Goal: Information Seeking & Learning: Learn about a topic

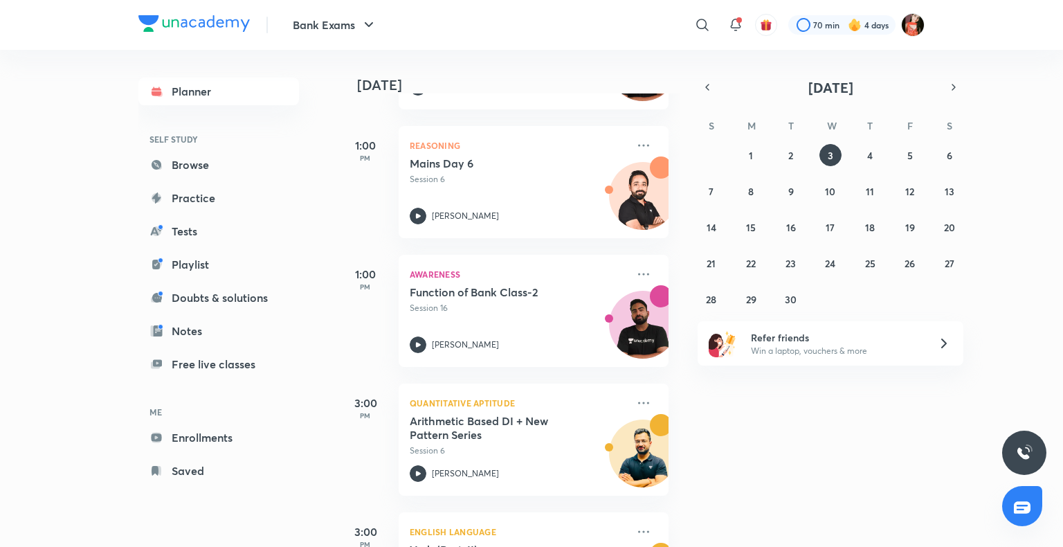
scroll to position [554, 0]
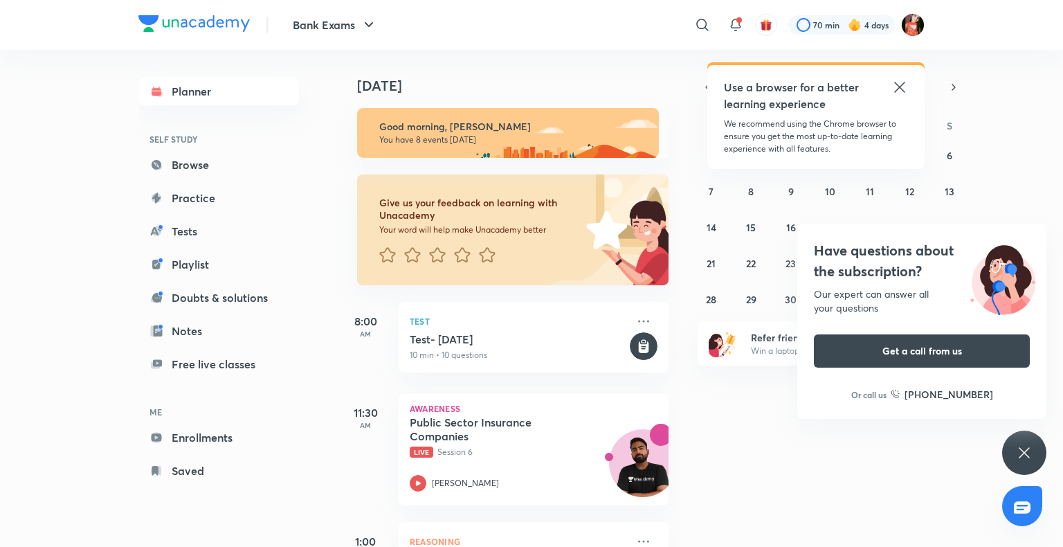
click at [1038, 458] on div "Have questions about the subscription? Our expert can answer all your questions…" at bounding box center [1024, 453] width 44 height 44
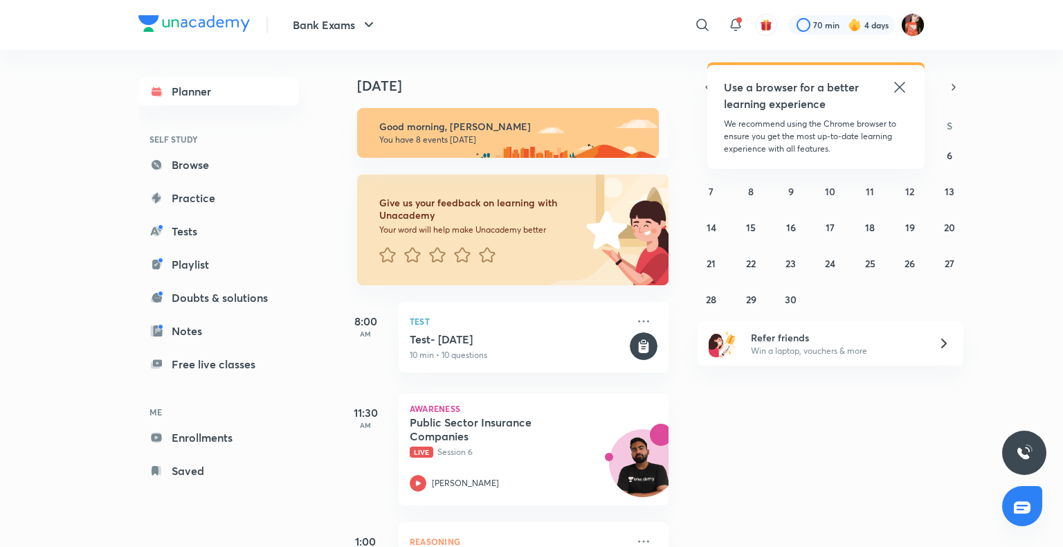
click at [894, 91] on icon at bounding box center [900, 87] width 17 height 17
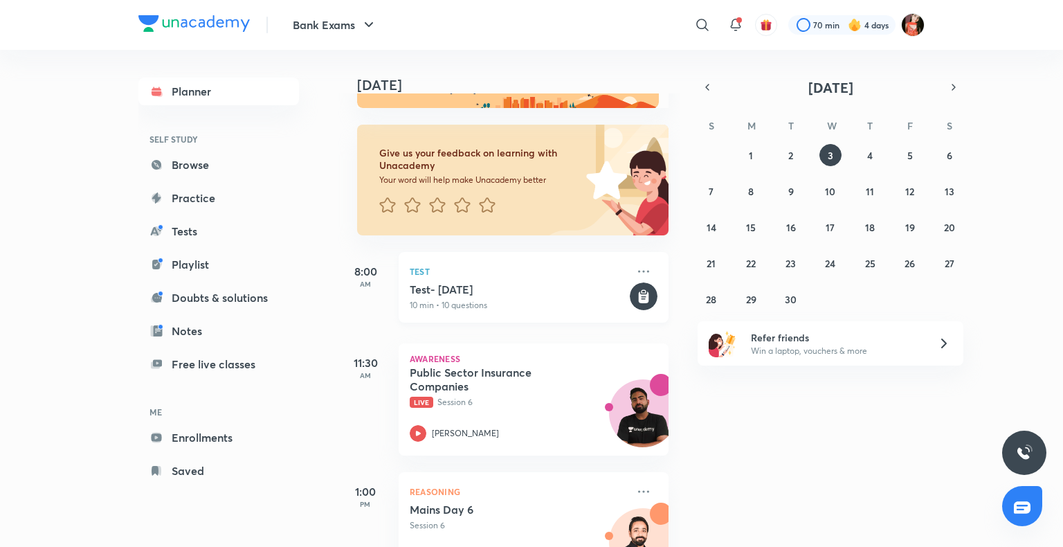
scroll to position [69, 0]
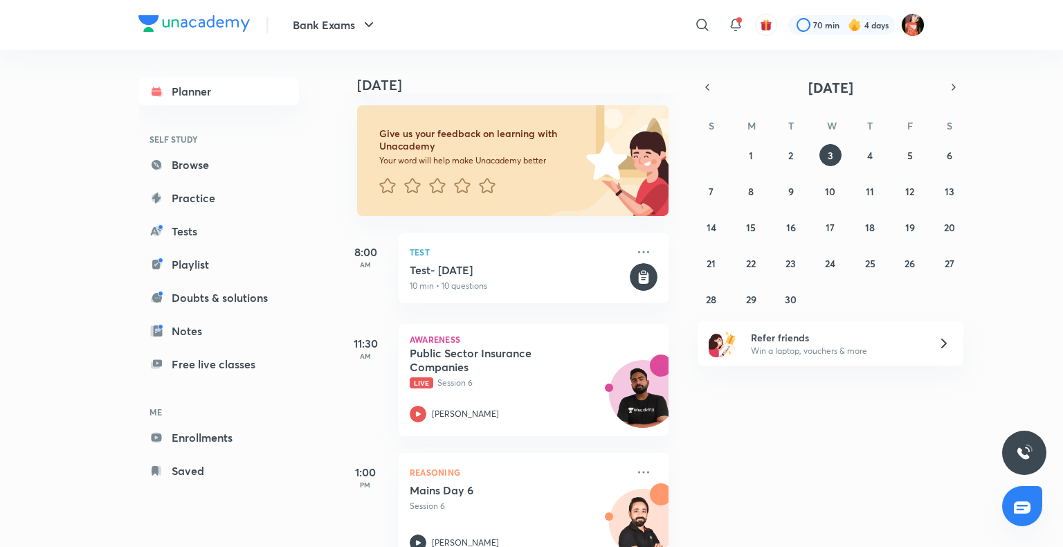
click at [589, 447] on div "1:00 PM Reasoning Mains Day 6 Session 6 Puneet Kumar Sharma" at bounding box center [503, 500] width 331 height 129
click at [239, 505] on div "Planner SELF STUDY Browse Practice Tests Playlist Doubts & solutions Notes Free…" at bounding box center [232, 281] width 188 height 462
click at [760, 149] on button "1" at bounding box center [751, 155] width 22 height 22
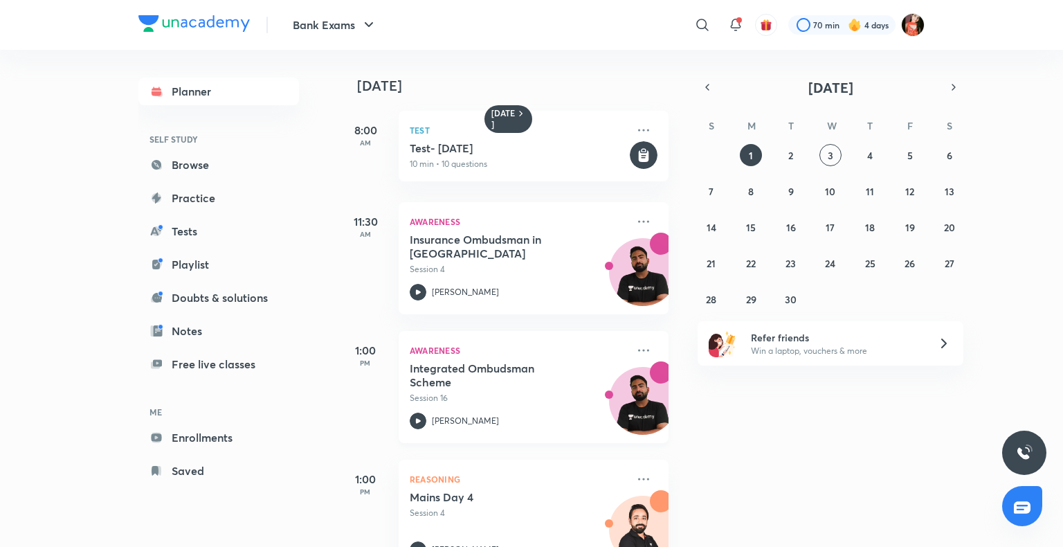
scroll to position [138, 0]
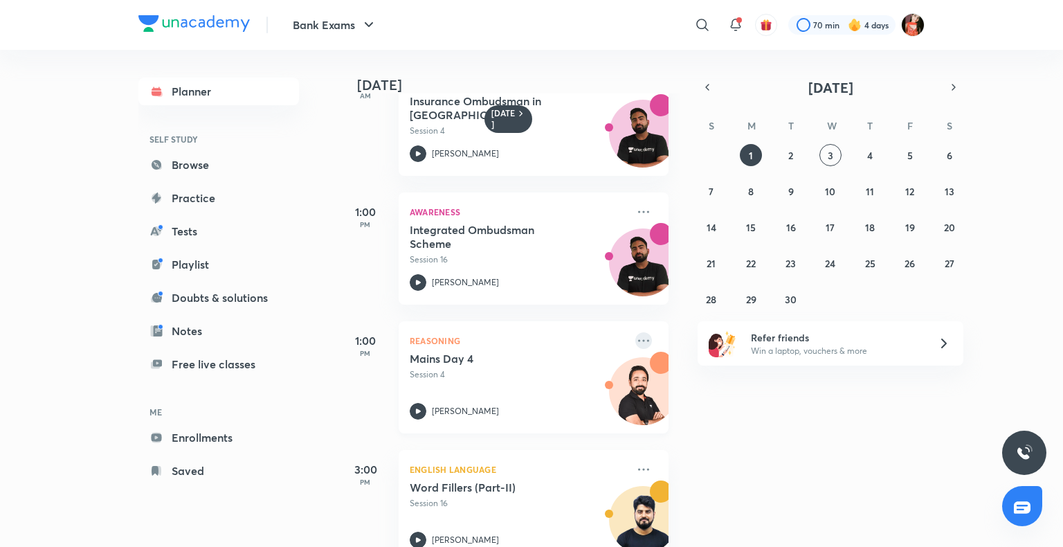
click at [639, 334] on icon at bounding box center [644, 340] width 17 height 17
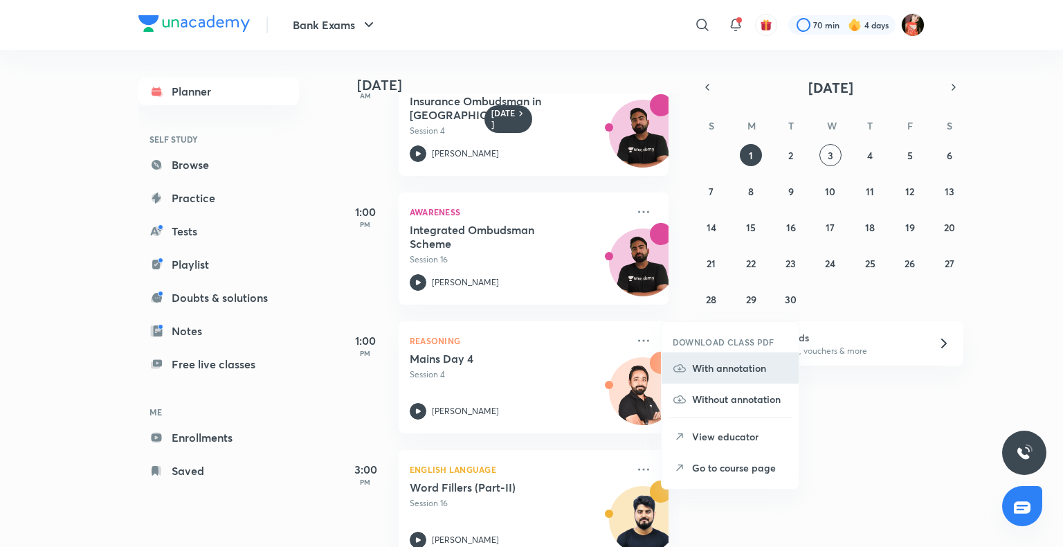
click at [708, 372] on p "With annotation" at bounding box center [740, 368] width 96 height 15
